Goal: Information Seeking & Learning: Find specific page/section

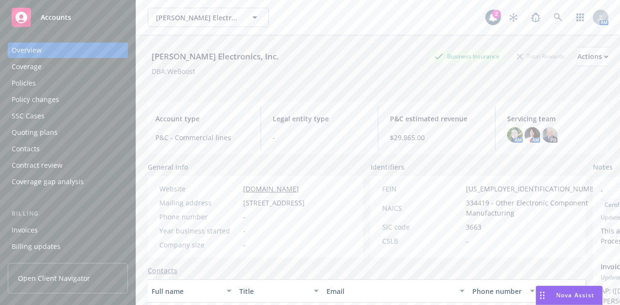
click at [283, 30] on div "[PERSON_NAME] Electronics, Inc. [PERSON_NAME] Electronics, Inc. 2 AM" at bounding box center [378, 17] width 484 height 35
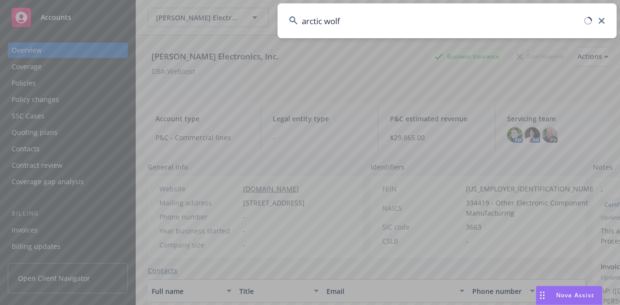
type input "arctic wolf"
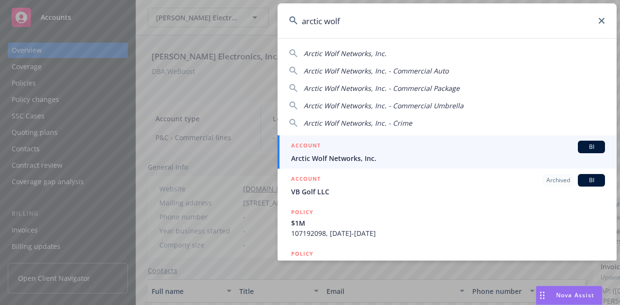
click at [365, 152] on div "ACCOUNT BI" at bounding box center [448, 147] width 314 height 13
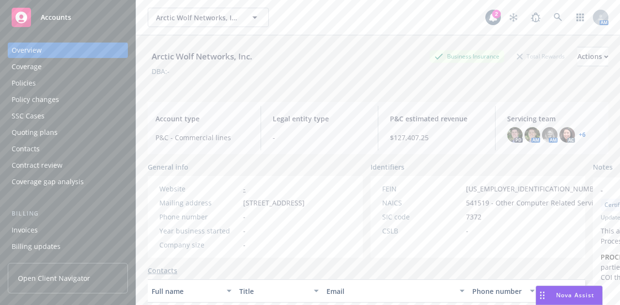
click at [66, 84] on div "Policies" at bounding box center [68, 83] width 112 height 15
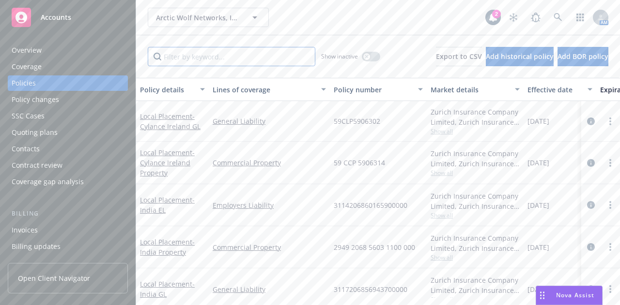
click at [226, 55] on input "Filter by keyword..." at bounding box center [231, 56] width 167 height 19
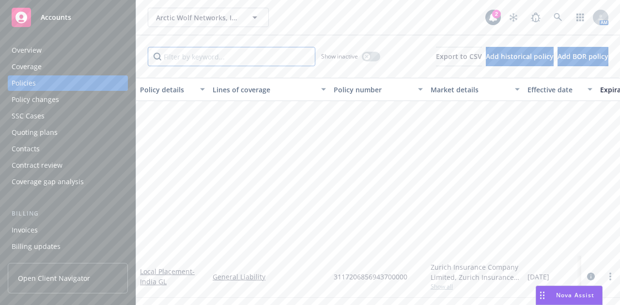
scroll to position [228, 0]
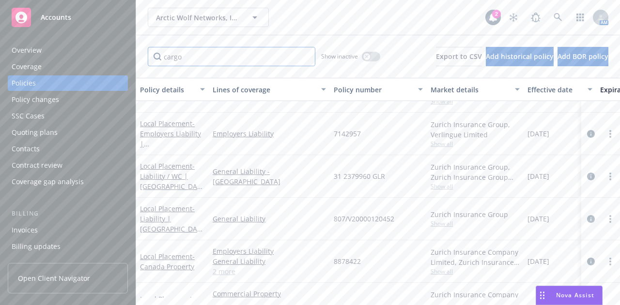
type input "cargo"
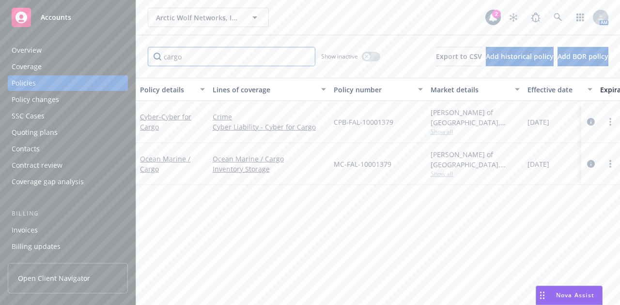
scroll to position [0, 0]
click at [150, 164] on div "Ocean Marine / Cargo" at bounding box center [172, 164] width 65 height 20
click at [145, 156] on link "Ocean Marine / Cargo" at bounding box center [165, 163] width 50 height 19
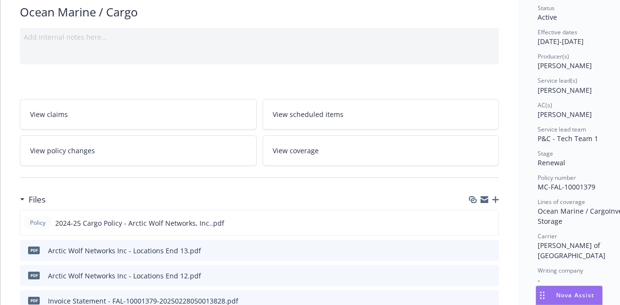
scroll to position [91, 0]
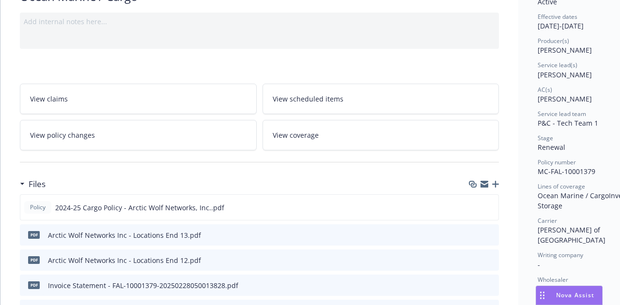
click at [492, 232] on icon "preview file" at bounding box center [489, 234] width 9 height 7
click at [492, 204] on icon "preview file" at bounding box center [489, 207] width 9 height 7
